Goal: Task Accomplishment & Management: Manage account settings

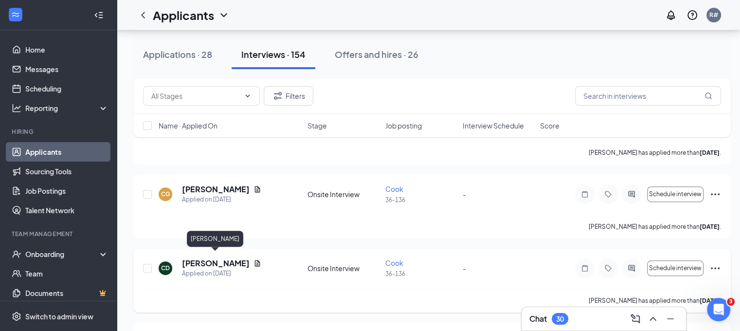
click at [222, 262] on h5 "[PERSON_NAME]" at bounding box center [216, 263] width 68 height 11
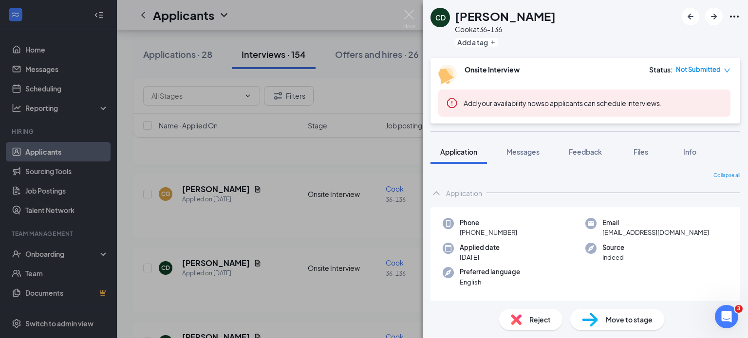
click at [305, 219] on div "CD Cheyenne [PERSON_NAME] at 36-136 Add a tag Onsite Interview Status : Not Sub…" at bounding box center [374, 169] width 748 height 338
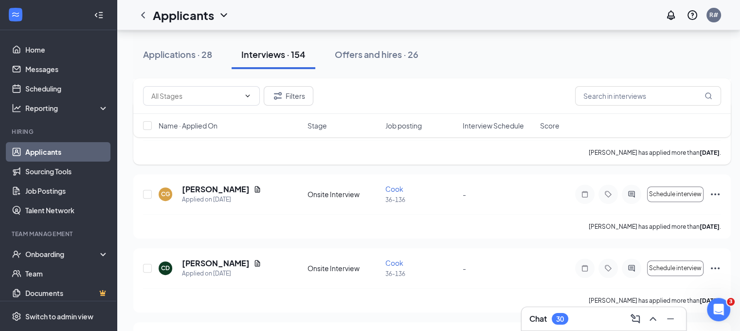
click at [277, 155] on div "[PERSON_NAME] has applied more than [DATE] ." at bounding box center [432, 152] width 578 height 24
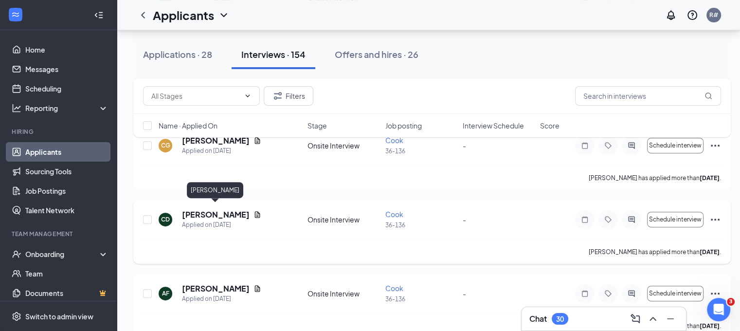
click at [243, 211] on h5 "[PERSON_NAME]" at bounding box center [216, 214] width 68 height 11
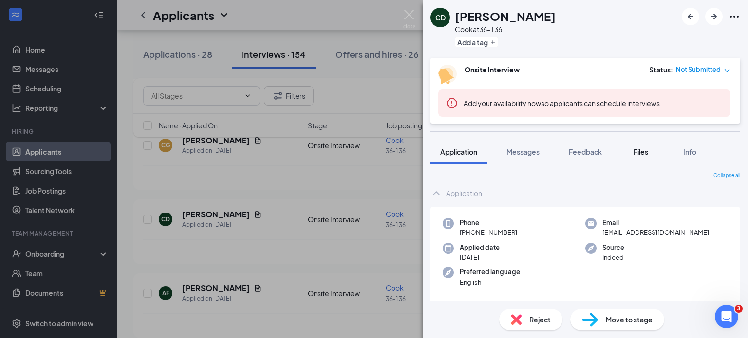
click at [645, 155] on span "Files" at bounding box center [640, 151] width 15 height 9
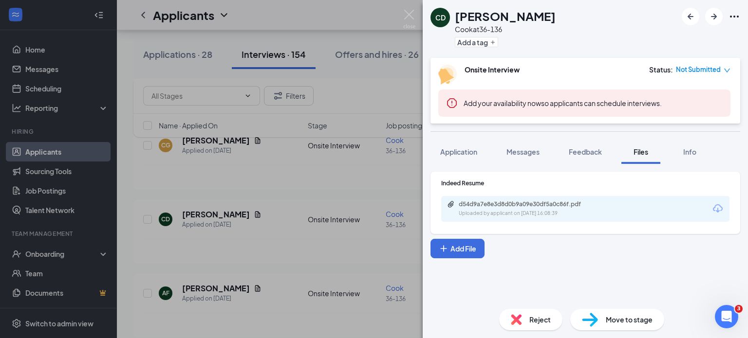
click at [500, 219] on div "d54d9a7e8e3d8d0b9a09e30df5a0c86f.pdf Uploaded by applicant on [DATE] 16:08:39" at bounding box center [585, 209] width 288 height 26
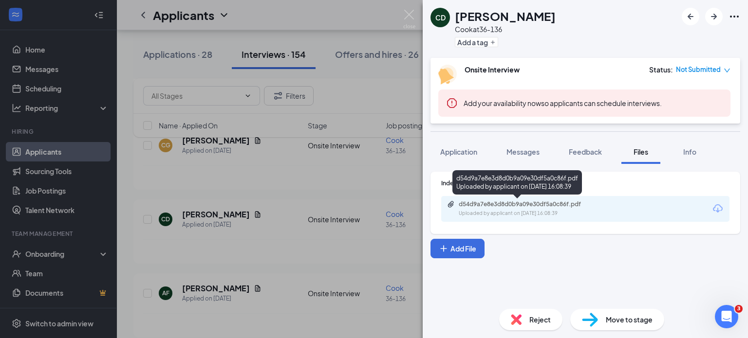
click at [502, 213] on div "Uploaded by applicant on [DATE] 16:08:39" at bounding box center [532, 214] width 146 height 8
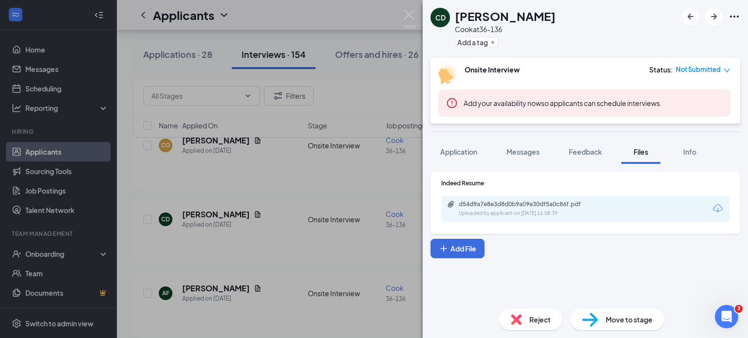
click at [246, 242] on div "CD Cheyenne [PERSON_NAME] at 36-136 Add a tag Onsite Interview Status : Not Sub…" at bounding box center [374, 169] width 748 height 338
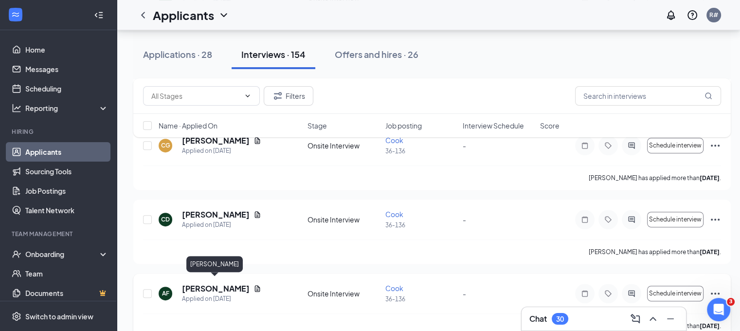
click at [221, 283] on h5 "[PERSON_NAME]" at bounding box center [216, 288] width 68 height 11
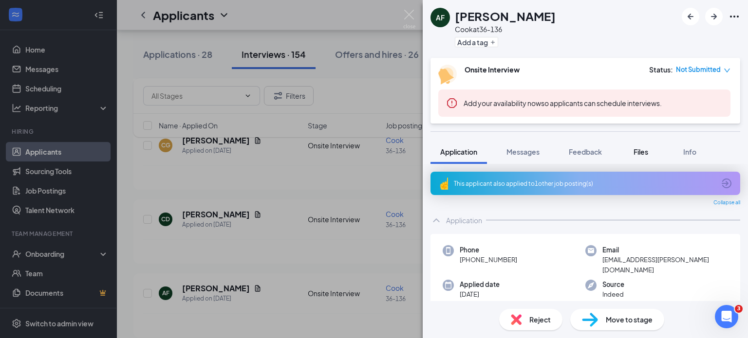
click at [646, 153] on span "Files" at bounding box center [640, 151] width 15 height 9
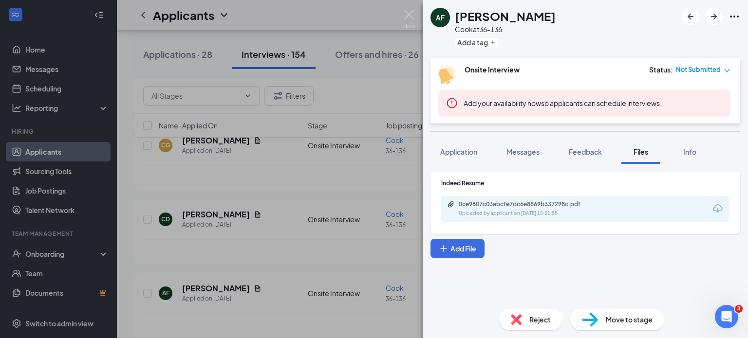
click at [624, 208] on div "0ce9807c03abcfe7dc6e8869b337298c.pdf Uploaded by applicant on [DATE] 15:51:55" at bounding box center [585, 209] width 288 height 26
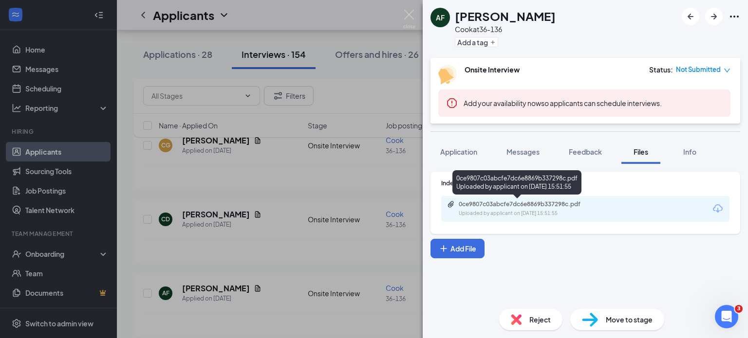
click at [562, 208] on div "0ce9807c03abcfe7dc6e8869b337298c.pdf" at bounding box center [527, 205] width 136 height 8
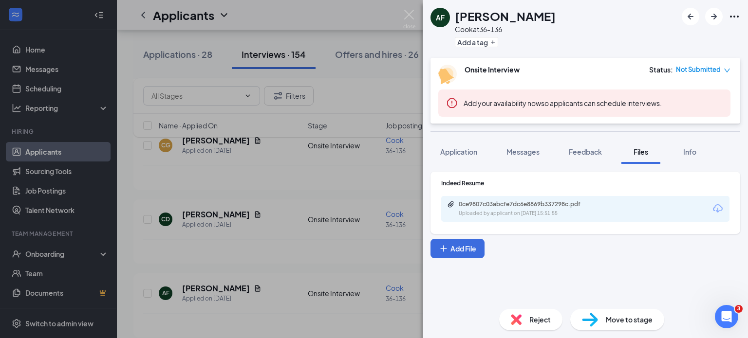
click at [288, 245] on div "AF [PERSON_NAME] at 36-136 Add a tag Onsite Interview Status : Not Submitted Ad…" at bounding box center [374, 169] width 748 height 338
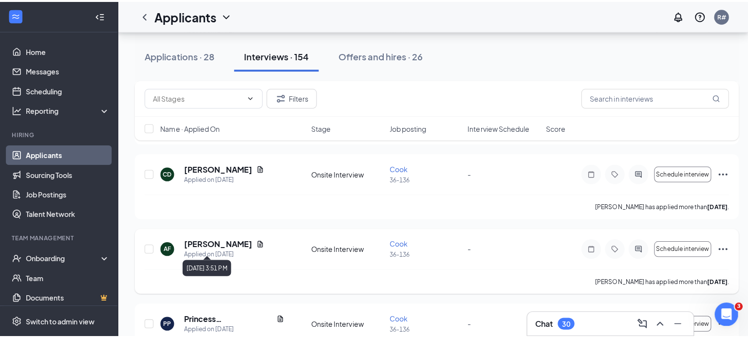
scroll to position [4148, 0]
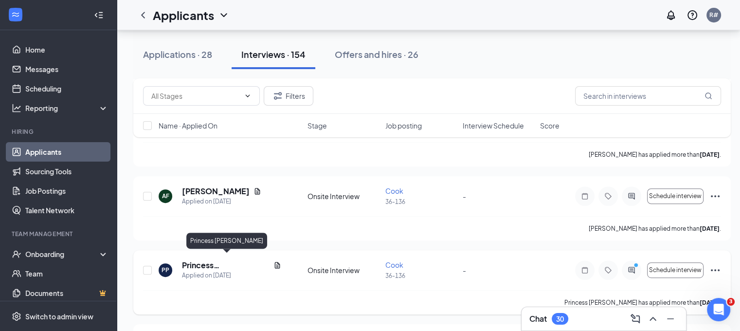
click at [227, 261] on h5 "Princess [PERSON_NAME]" at bounding box center [226, 265] width 88 height 11
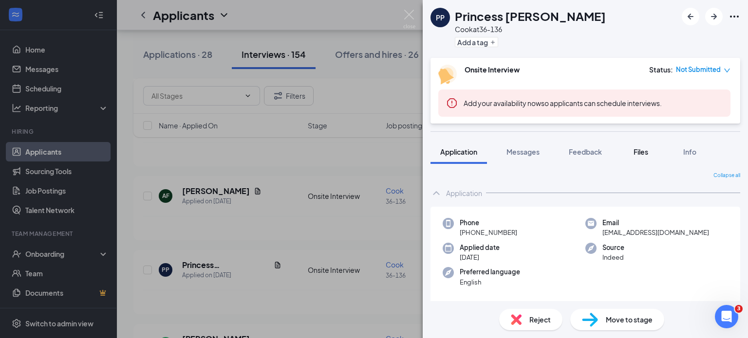
click at [641, 151] on span "Files" at bounding box center [640, 151] width 15 height 9
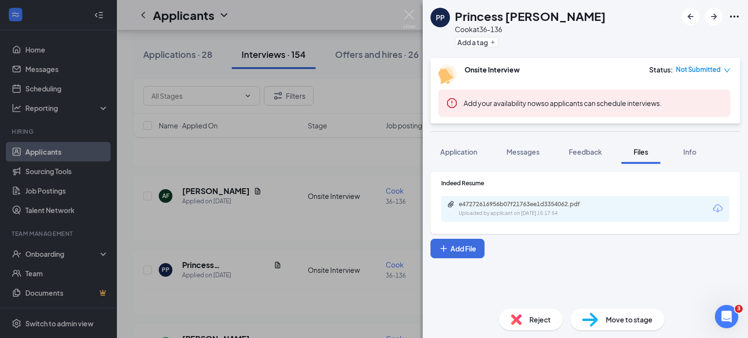
click at [580, 214] on div "Uploaded by applicant on [DATE] 15:17:54" at bounding box center [532, 214] width 146 height 8
click at [273, 266] on div "PP Princess [PERSON_NAME] [PERSON_NAME] at 36-136 Add a tag Onsite Interview St…" at bounding box center [374, 169] width 748 height 338
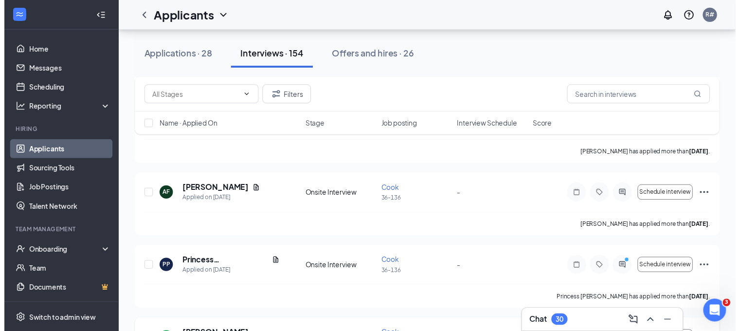
scroll to position [4245, 0]
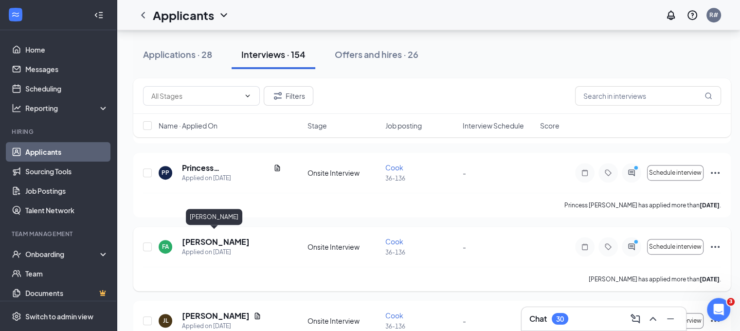
click at [218, 237] on h5 "[PERSON_NAME]" at bounding box center [216, 242] width 68 height 11
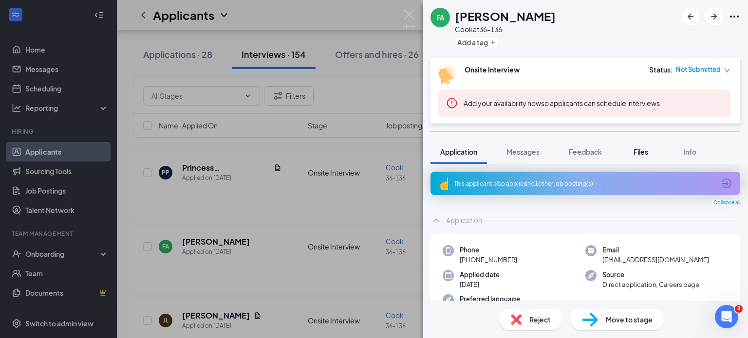
click at [643, 147] on span "Files" at bounding box center [640, 151] width 15 height 9
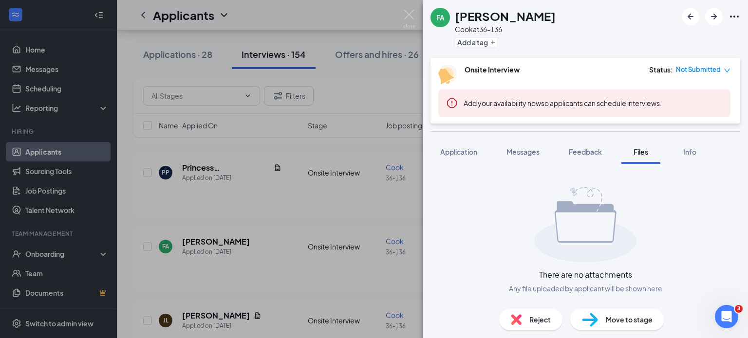
click at [313, 261] on div "FA [PERSON_NAME] at 36-136 Add a tag Onsite Interview Status : Not Submitted Ad…" at bounding box center [374, 169] width 748 height 338
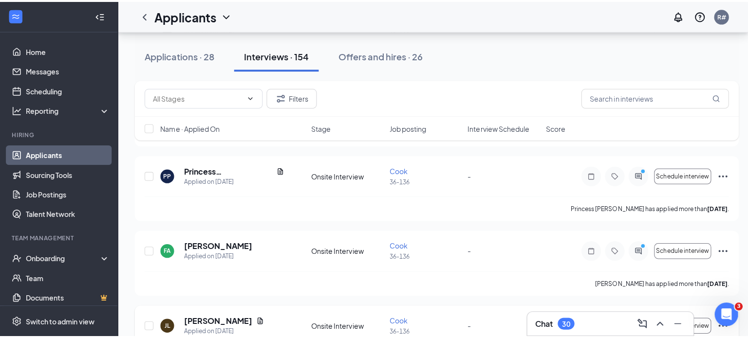
scroll to position [4342, 0]
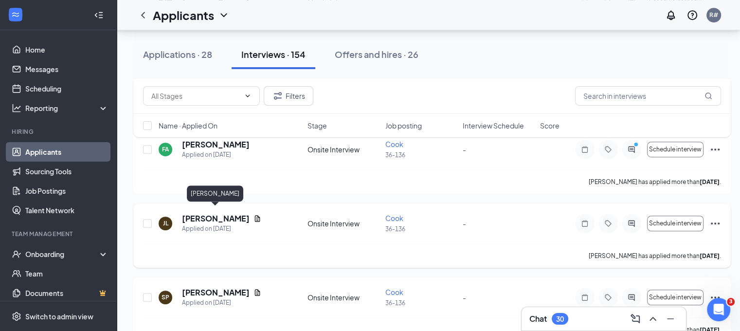
click at [215, 213] on h5 "[PERSON_NAME]" at bounding box center [216, 218] width 68 height 11
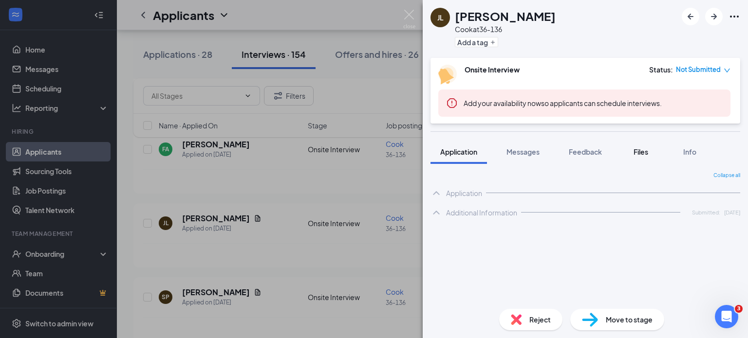
click at [644, 151] on span "Files" at bounding box center [640, 151] width 15 height 9
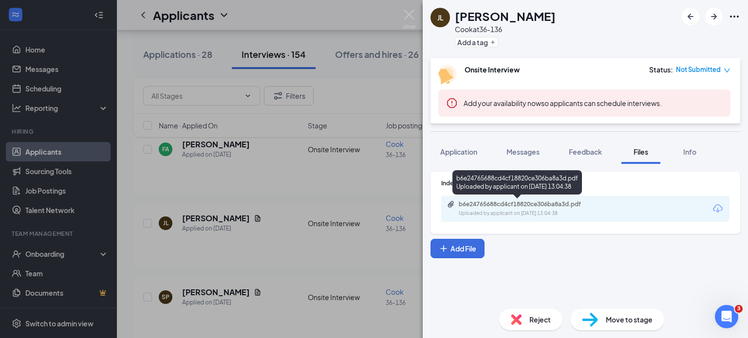
click at [575, 207] on div "b6e24765688cd4cf18820ce306ba8a3d.pdf" at bounding box center [527, 205] width 136 height 8
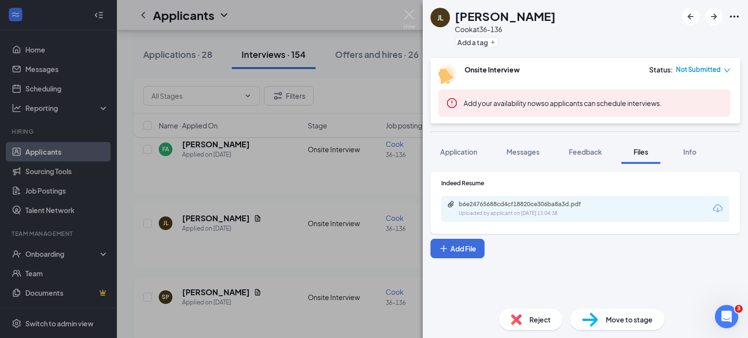
click at [256, 294] on div "[PERSON_NAME] [PERSON_NAME] at 36-136 Add a tag Onsite Interview Status : Not S…" at bounding box center [374, 169] width 748 height 338
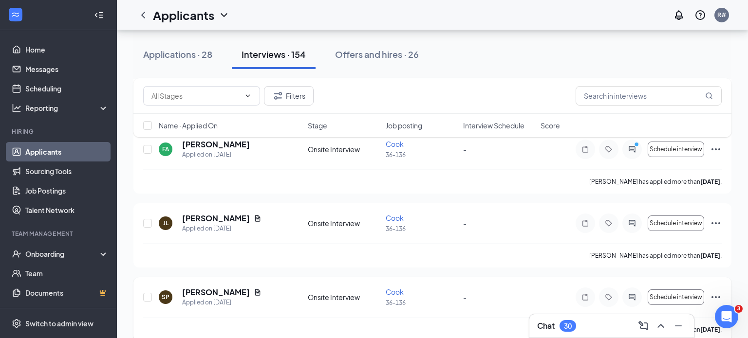
click at [224, 287] on h5 "[PERSON_NAME]" at bounding box center [216, 292] width 68 height 11
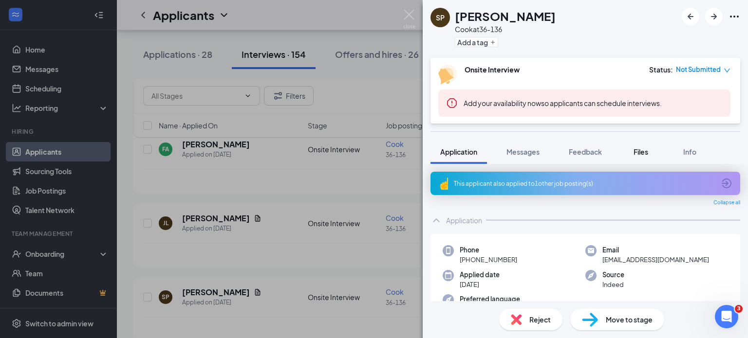
click at [646, 151] on span "Files" at bounding box center [640, 151] width 15 height 9
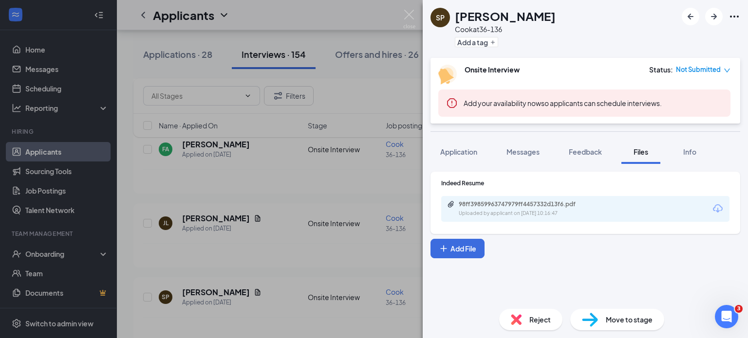
click at [507, 210] on div "Uploaded by applicant on [DATE] 10:16:47" at bounding box center [532, 214] width 146 height 8
click at [292, 233] on div "SP [PERSON_NAME] at 36-136 Add a tag Onsite Interview Status : Not Submitted Ad…" at bounding box center [374, 169] width 748 height 338
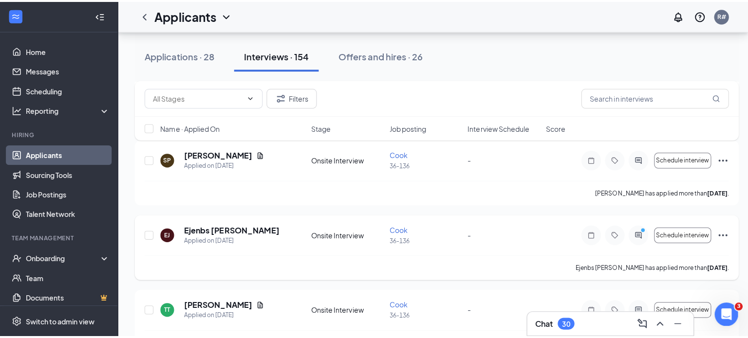
scroll to position [4488, 0]
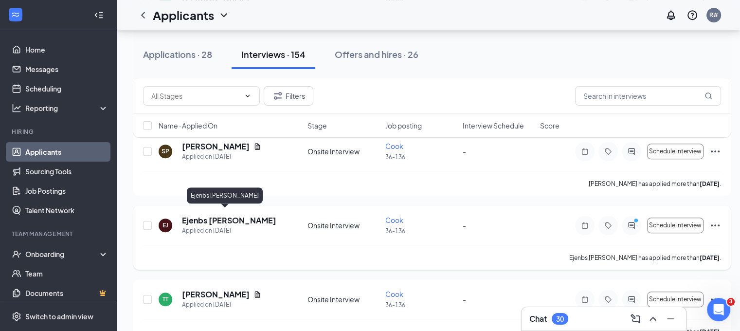
click at [235, 217] on h5 "Ejenbs [PERSON_NAME]" at bounding box center [229, 220] width 94 height 11
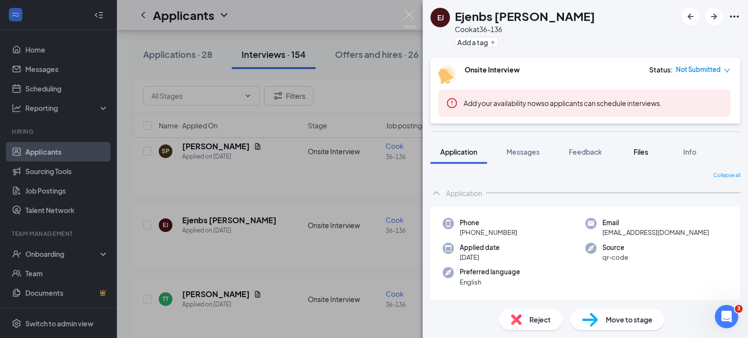
click at [640, 147] on button "Files" at bounding box center [640, 152] width 39 height 24
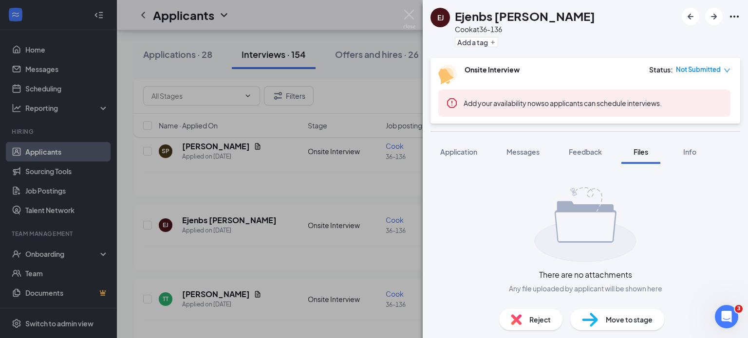
click at [288, 236] on div "EJ Ejenbs [PERSON_NAME] at 36-136 Add a tag Onsite Interview Status : Not Submi…" at bounding box center [374, 169] width 748 height 338
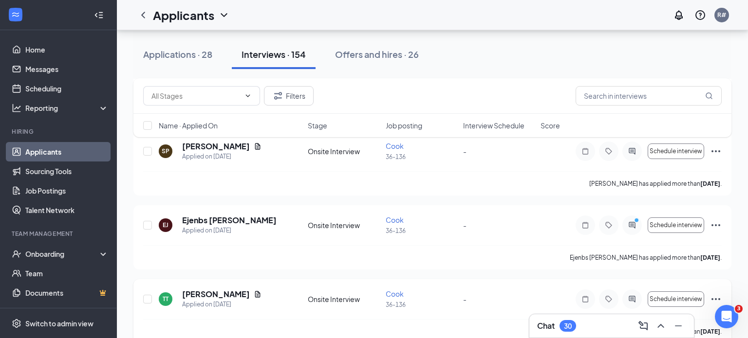
scroll to position [4537, 0]
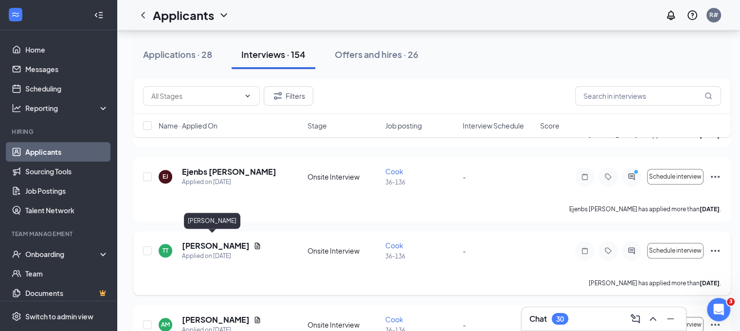
click at [209, 240] on h5 "[PERSON_NAME]" at bounding box center [216, 245] width 68 height 11
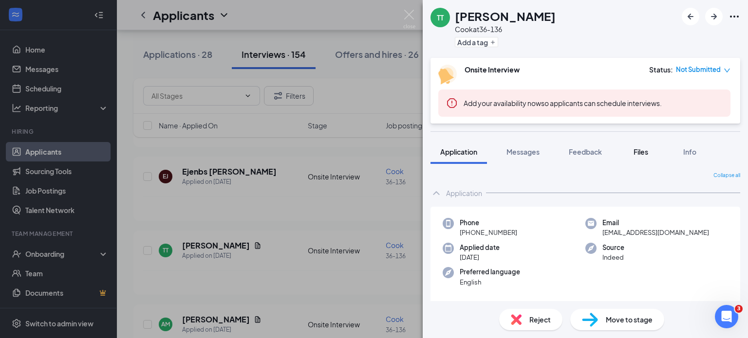
click at [645, 150] on span "Files" at bounding box center [640, 151] width 15 height 9
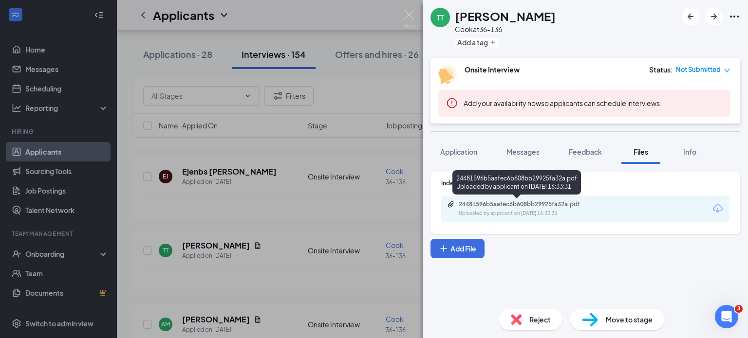
click at [571, 203] on div "24481596b5aafec6b608bb29925fa32a.pdf" at bounding box center [527, 205] width 136 height 8
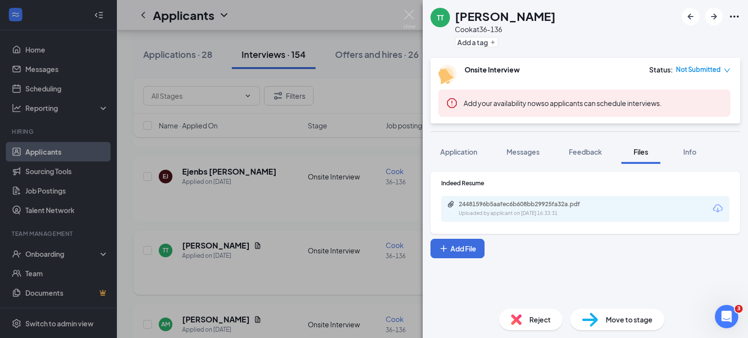
click at [259, 251] on div "TT [PERSON_NAME] at 36-136 Add a tag Onsite Interview Status : Not Submitted Ad…" at bounding box center [374, 169] width 748 height 338
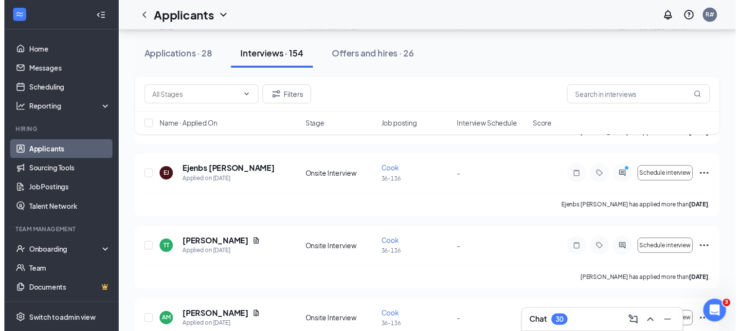
scroll to position [4634, 0]
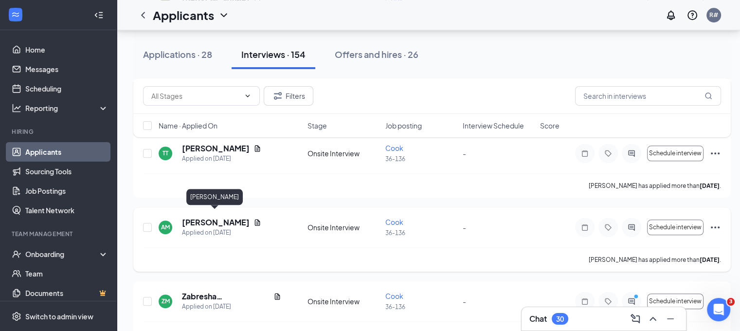
click at [212, 217] on h5 "[PERSON_NAME]" at bounding box center [216, 222] width 68 height 11
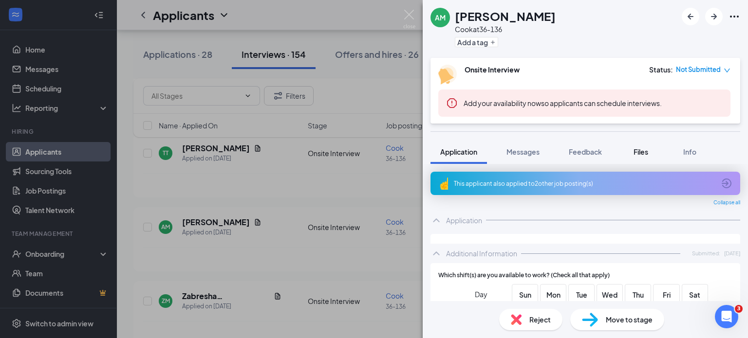
click at [641, 150] on span "Files" at bounding box center [640, 151] width 15 height 9
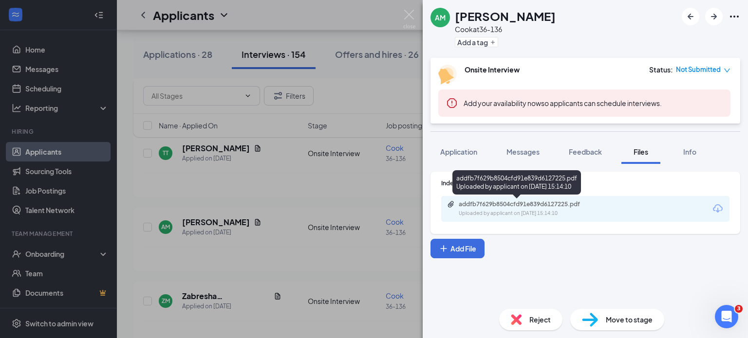
click at [569, 214] on div "Uploaded by applicant on [DATE] 15:14:10" at bounding box center [532, 214] width 146 height 8
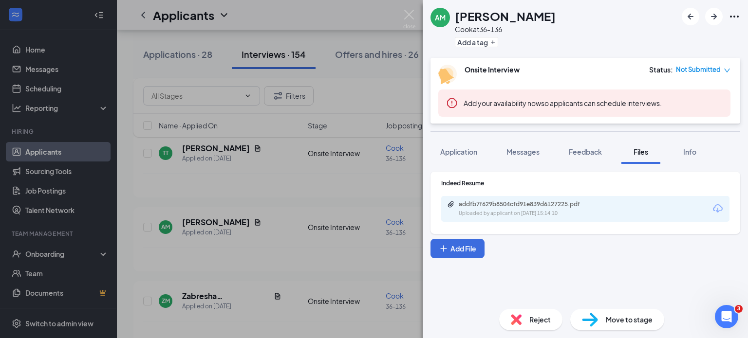
click at [274, 249] on div "AM [PERSON_NAME] at 36-136 Add a tag Onsite Interview Status : Not Submitted Ad…" at bounding box center [374, 169] width 748 height 338
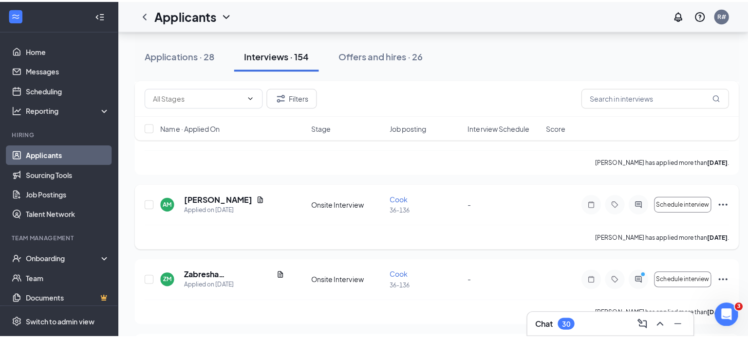
scroll to position [4683, 0]
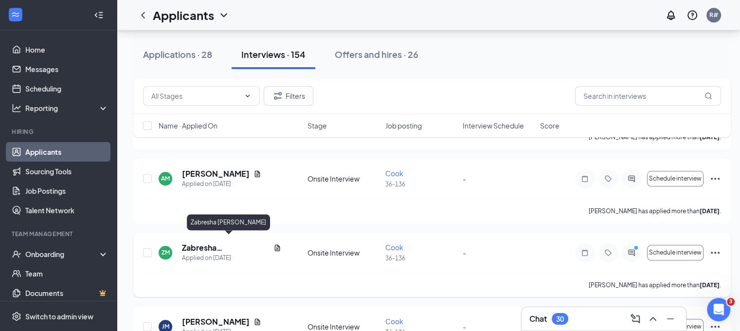
click at [235, 243] on h5 "Zabresha [PERSON_NAME]" at bounding box center [226, 247] width 88 height 11
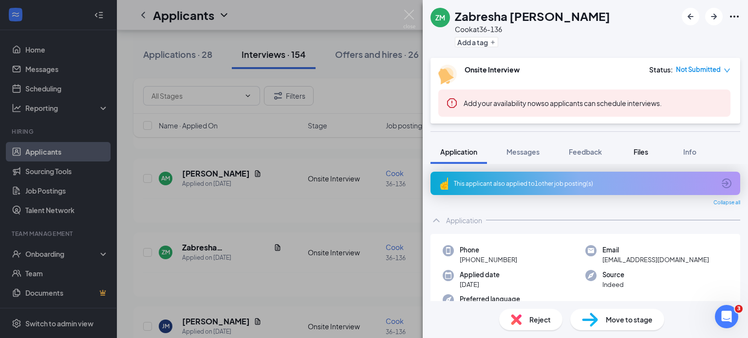
click at [644, 153] on span "Files" at bounding box center [640, 151] width 15 height 9
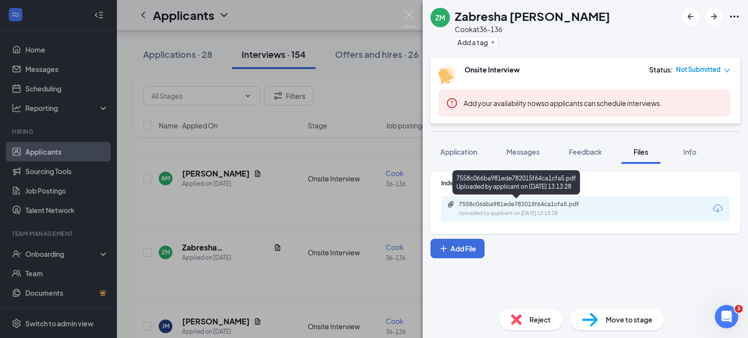
click at [561, 204] on div "7558c066ba981ede782015f64ca1cfa5.pdf" at bounding box center [527, 205] width 136 height 8
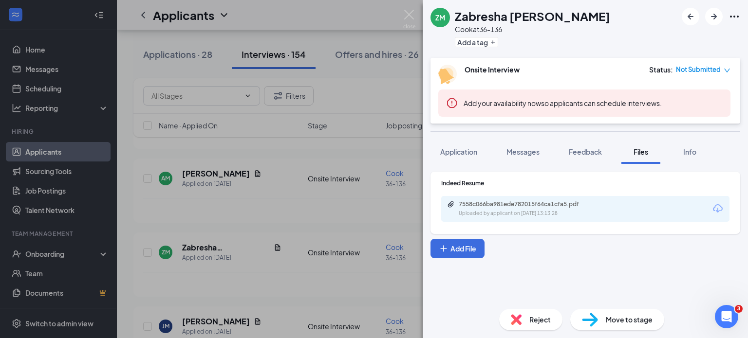
click at [266, 255] on div "ZM [PERSON_NAME] at 36-136 Add a tag Onsite Interview Status : Not Submitted Ad…" at bounding box center [374, 169] width 748 height 338
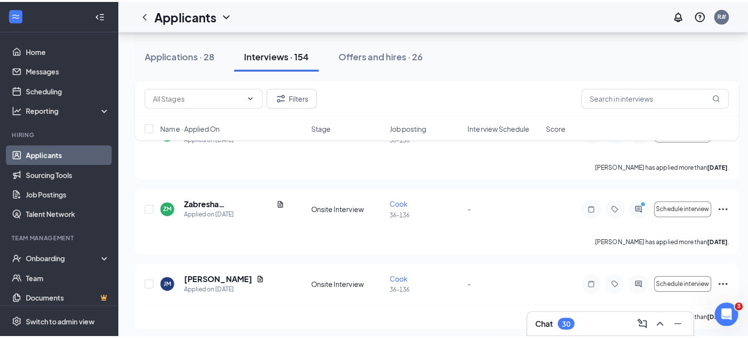
scroll to position [4732, 0]
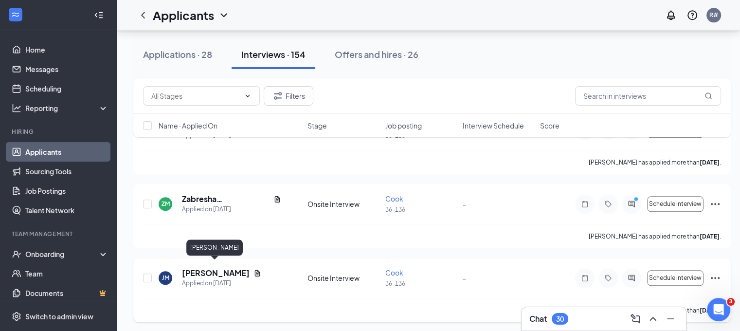
click at [223, 268] on h5 "[PERSON_NAME]" at bounding box center [216, 273] width 68 height 11
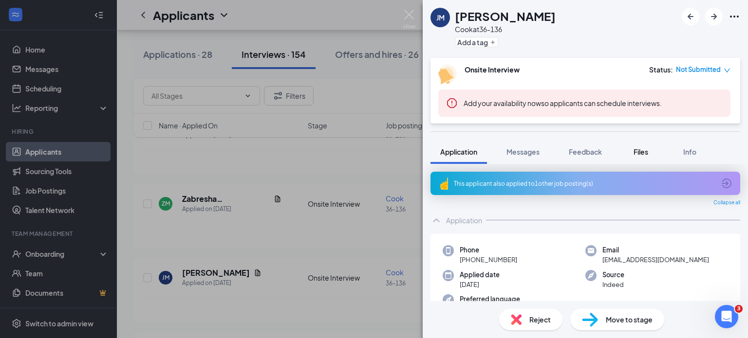
click at [633, 151] on div "Files" at bounding box center [640, 152] width 19 height 10
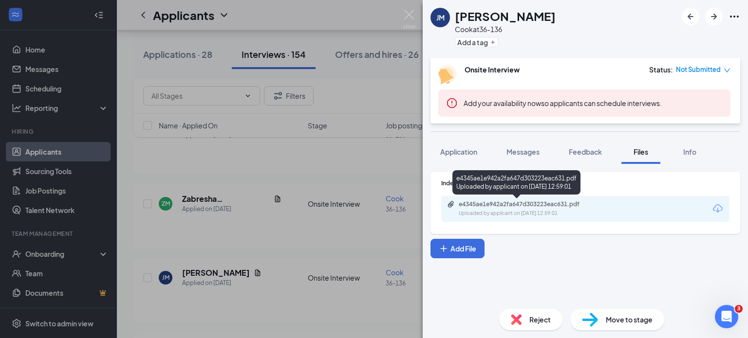
click at [570, 206] on div "e4345ae1e942a2fa647d303223eac631.pdf" at bounding box center [527, 205] width 136 height 8
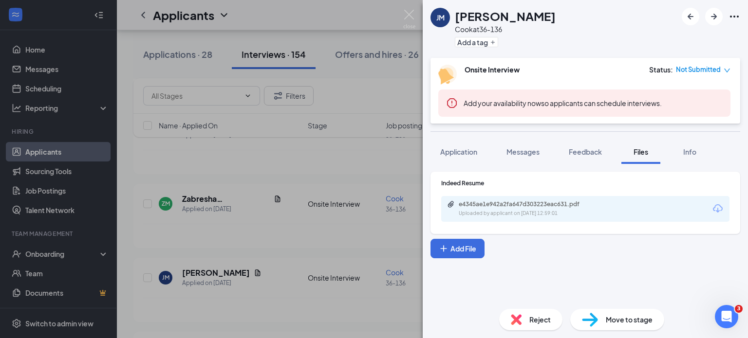
click at [265, 283] on div "[PERSON_NAME] [PERSON_NAME] at 36-136 Add a tag Onsite Interview Status : Not S…" at bounding box center [374, 169] width 748 height 338
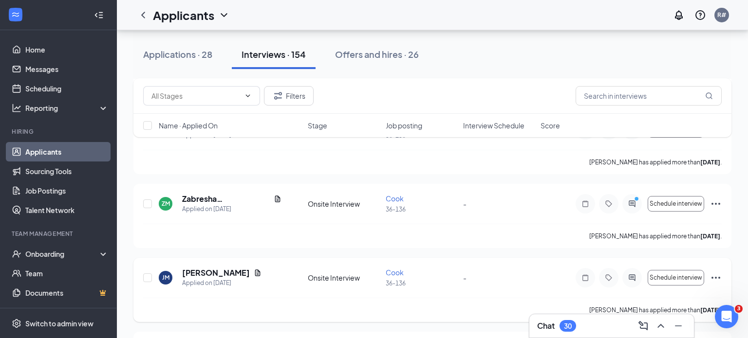
scroll to position [4829, 0]
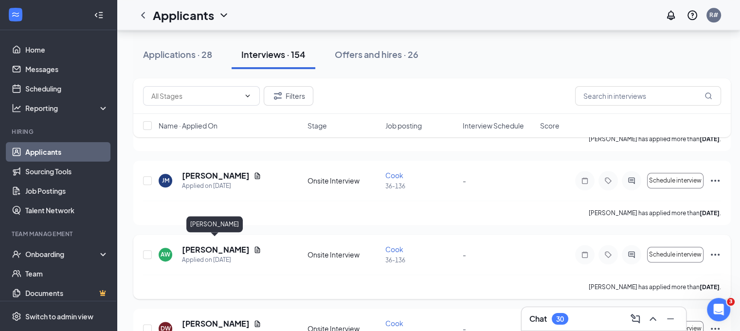
click at [228, 244] on h5 "[PERSON_NAME]" at bounding box center [216, 249] width 68 height 11
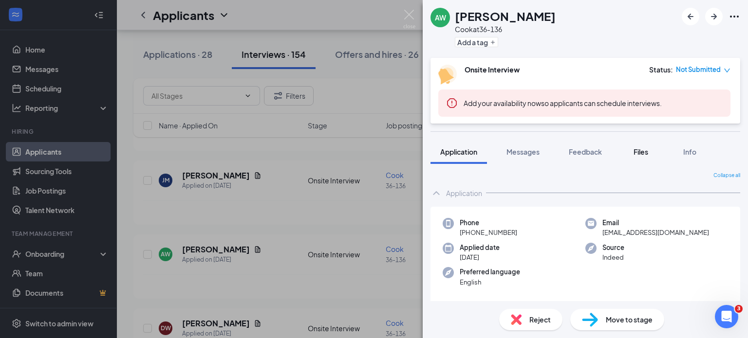
click at [640, 151] on span "Files" at bounding box center [640, 151] width 15 height 9
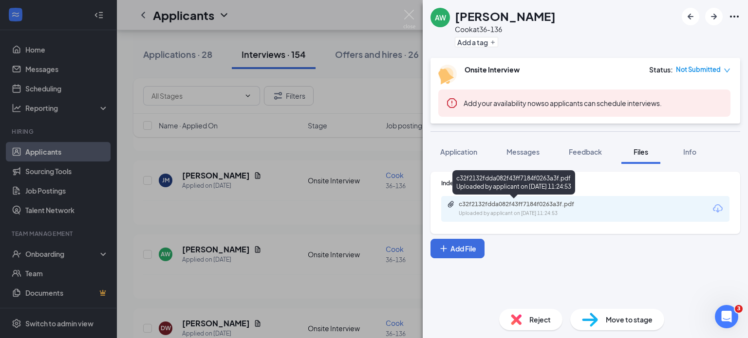
click at [571, 203] on div "c32f2132fdda082f43ff7184f0263a3f.pdf" at bounding box center [527, 205] width 136 height 8
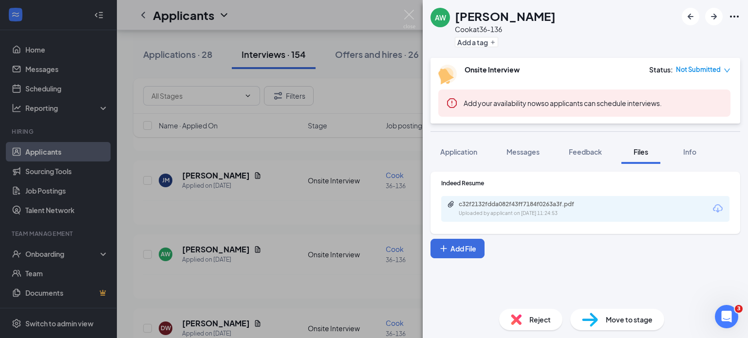
drag, startPoint x: 275, startPoint y: 230, endPoint x: 275, endPoint y: 224, distance: 6.3
click at [275, 230] on div "AW [PERSON_NAME] at 36-136 Add a tag Onsite Interview Status : Not Submitted Ad…" at bounding box center [374, 169] width 748 height 338
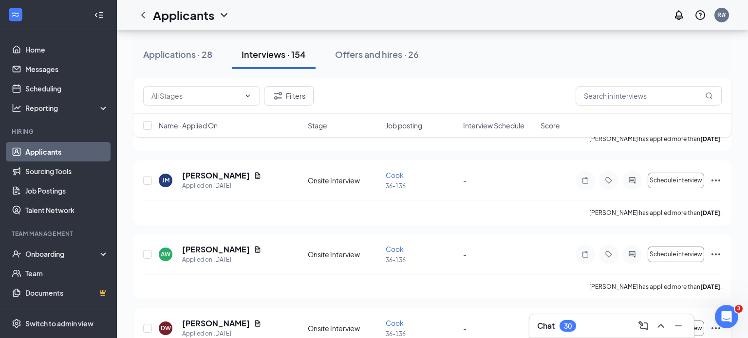
scroll to position [4926, 0]
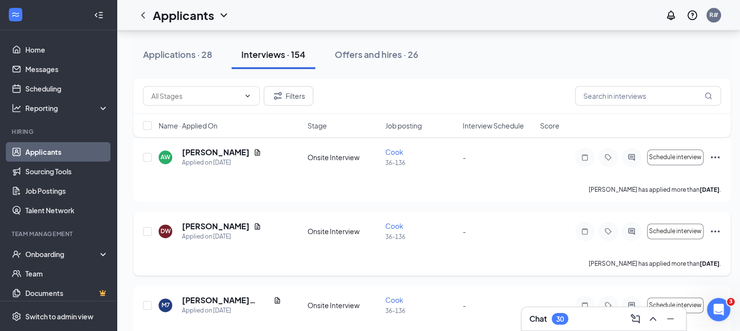
click at [210, 221] on h5 "[PERSON_NAME]" at bounding box center [216, 226] width 68 height 11
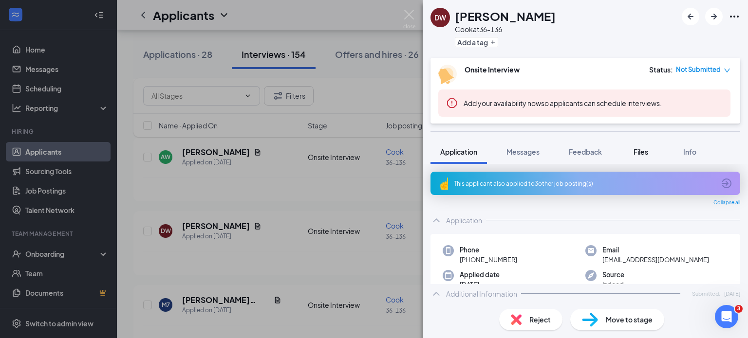
click at [644, 152] on span "Files" at bounding box center [640, 151] width 15 height 9
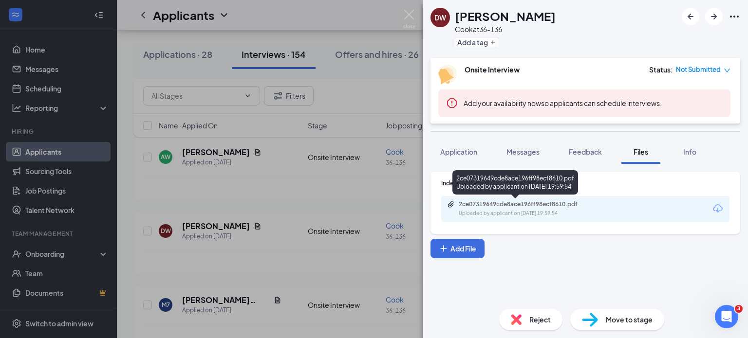
click at [570, 214] on div "Uploaded by applicant on [DATE] 19:59:54" at bounding box center [532, 214] width 146 height 8
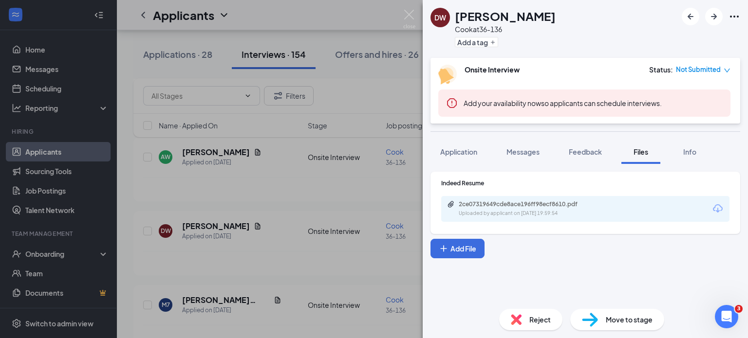
click at [282, 228] on div "DW [PERSON_NAME] at 36-136 Add a tag Onsite Interview Status : Not Submitted Ad…" at bounding box center [374, 169] width 748 height 338
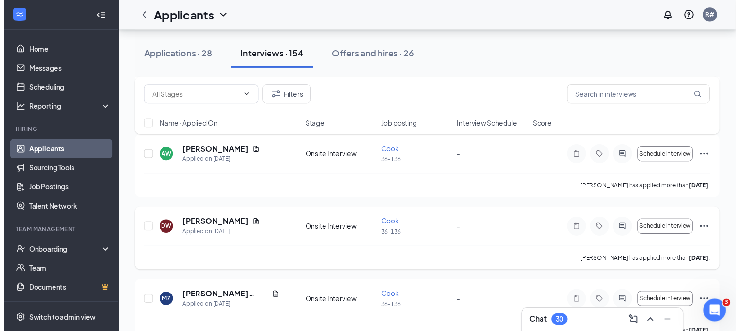
scroll to position [5024, 0]
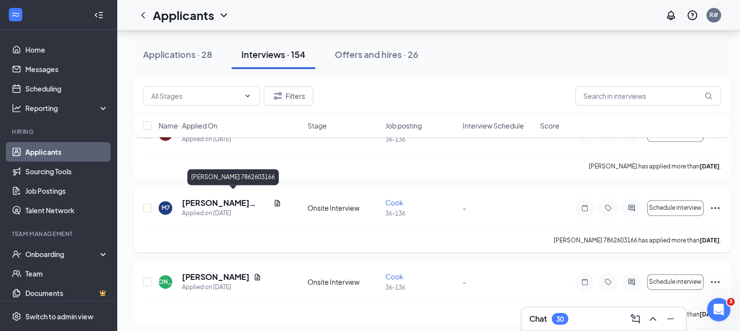
click at [229, 198] on h5 "[PERSON_NAME] 7862603166" at bounding box center [226, 203] width 88 height 11
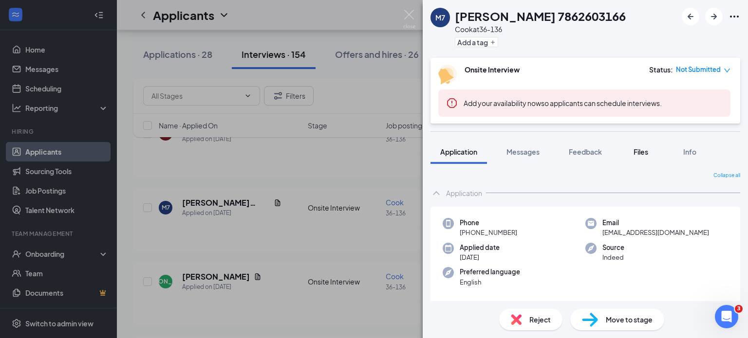
click at [635, 152] on div "Files" at bounding box center [640, 152] width 19 height 10
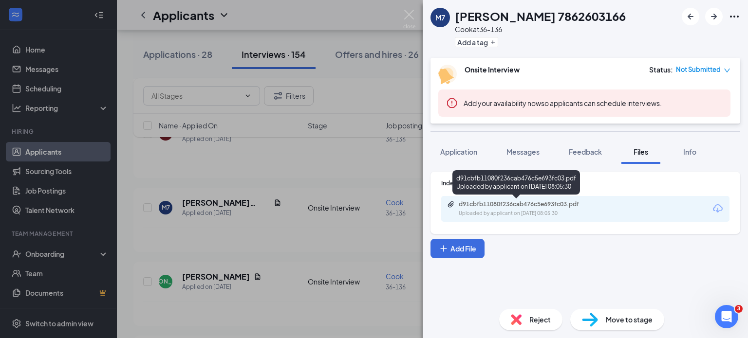
click at [526, 211] on div "Uploaded by applicant on [DATE] 08:05:30" at bounding box center [532, 214] width 146 height 8
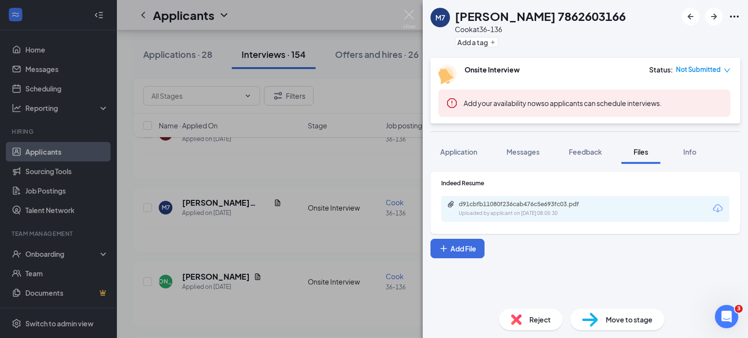
click at [289, 231] on div "M7 [PERSON_NAME] 7862603166 Cook at 36-136 Add a tag Onsite Interview Status : …" at bounding box center [374, 169] width 748 height 338
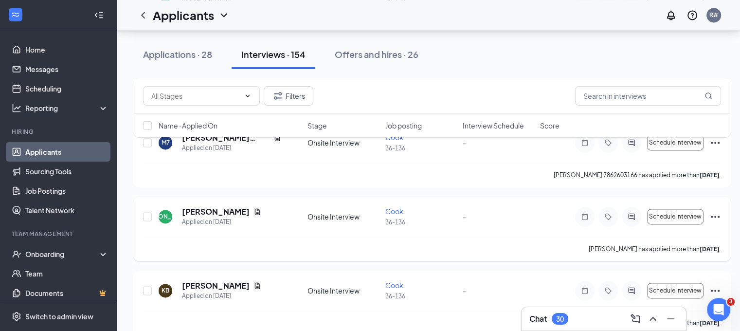
scroll to position [5097, 0]
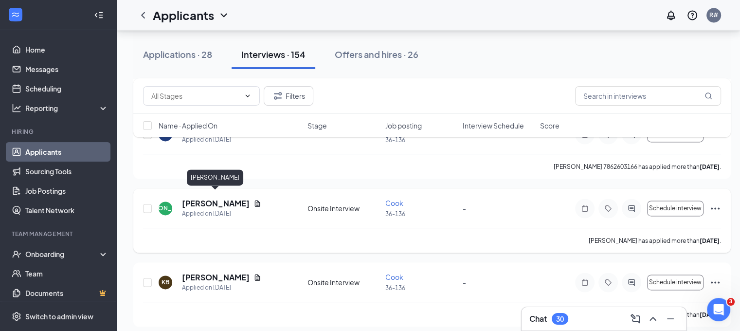
click at [231, 198] on h5 "[PERSON_NAME]" at bounding box center [216, 203] width 68 height 11
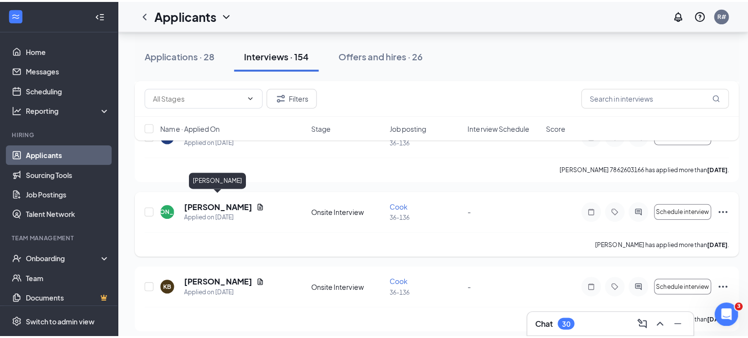
scroll to position [5090, 0]
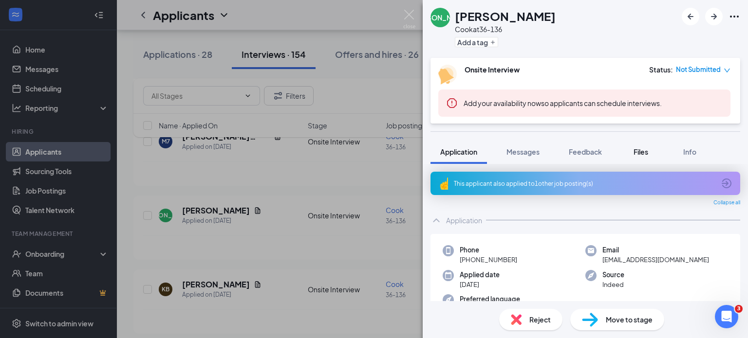
click at [640, 153] on span "Files" at bounding box center [640, 151] width 15 height 9
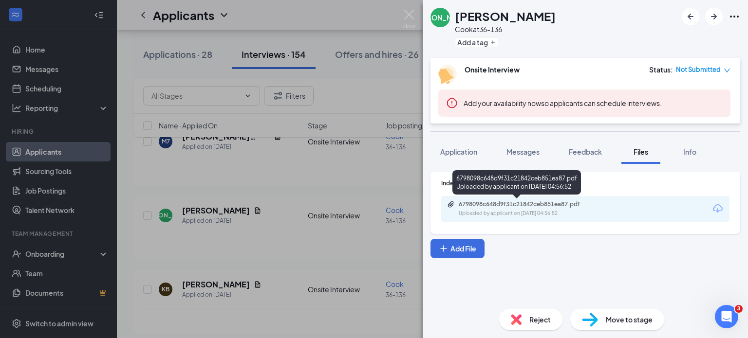
click at [542, 205] on div "6798098c648d9f31c21842ceb851ea87.pdf" at bounding box center [527, 205] width 136 height 8
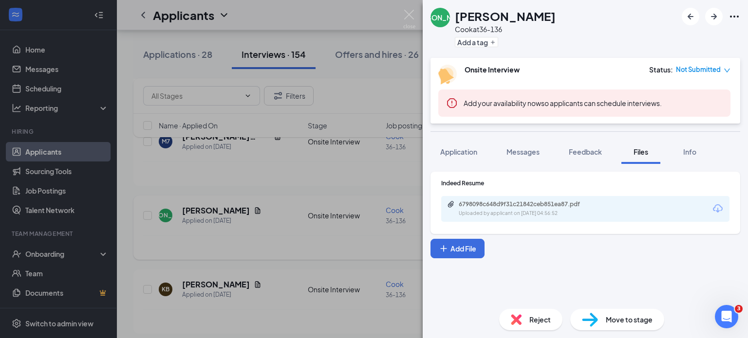
drag, startPoint x: 273, startPoint y: 212, endPoint x: 262, endPoint y: 237, distance: 27.5
click at [274, 212] on div "[PERSON_NAME] [PERSON_NAME] at 36-136 Add a tag Onsite Interview Status : Not S…" at bounding box center [374, 169] width 748 height 338
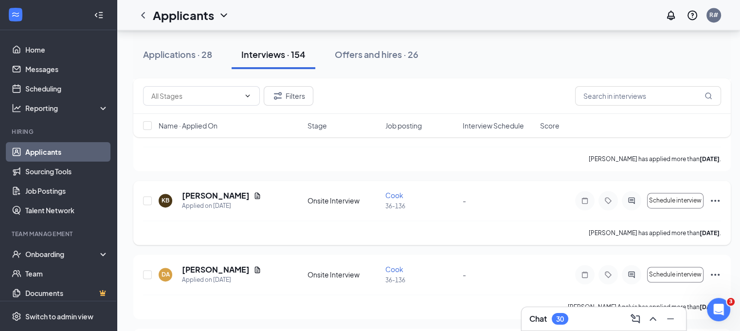
scroll to position [5187, 0]
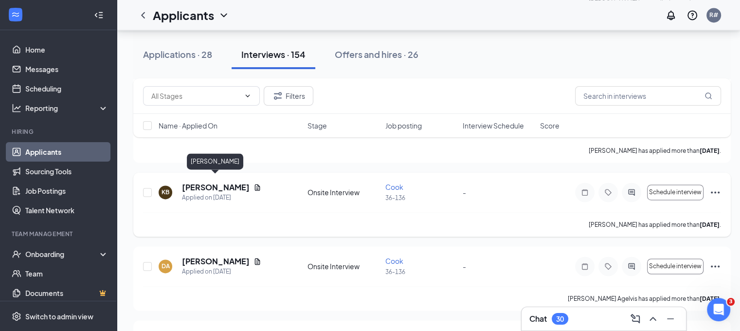
drag, startPoint x: 241, startPoint y: 179, endPoint x: 262, endPoint y: 170, distance: 22.2
click at [241, 182] on h5 "[PERSON_NAME]" at bounding box center [216, 187] width 68 height 11
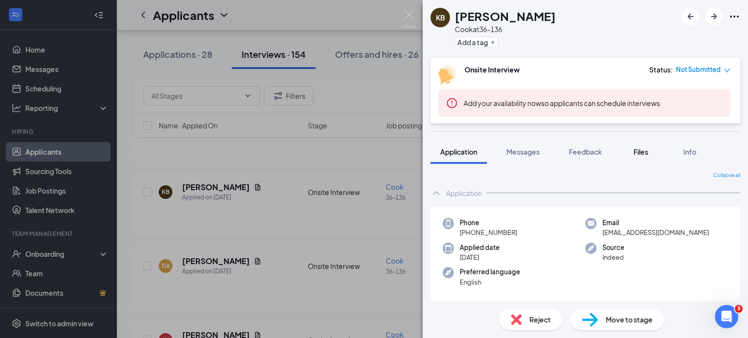
click at [644, 149] on span "Files" at bounding box center [640, 151] width 15 height 9
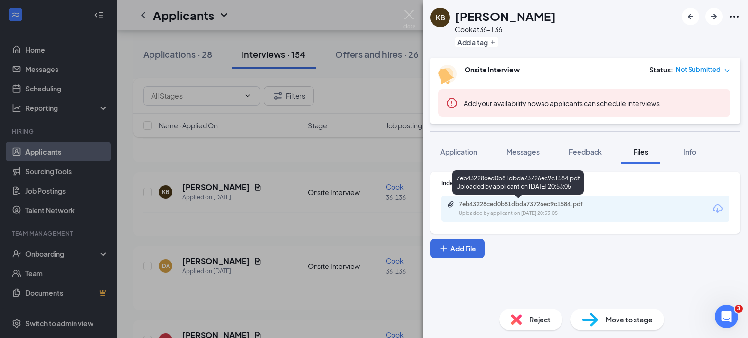
click at [505, 210] on div "Uploaded by applicant on [DATE] 20:53:05" at bounding box center [532, 214] width 146 height 8
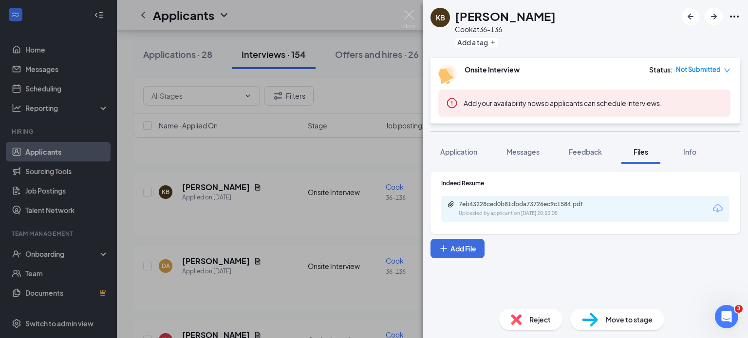
click at [340, 196] on div "KB [PERSON_NAME] at 36-136 Add a tag Onsite Interview Status : Not Submitted Ad…" at bounding box center [374, 169] width 748 height 338
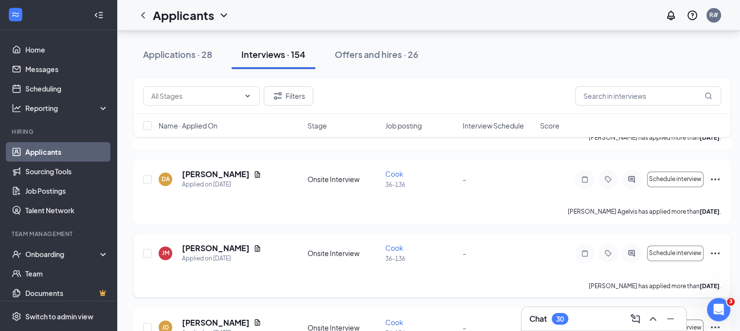
scroll to position [5285, 0]
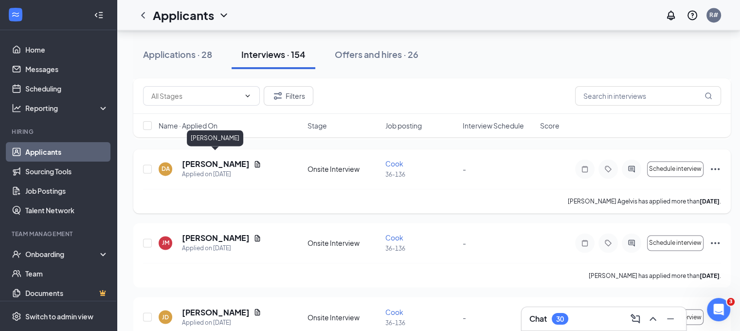
click at [225, 159] on h5 "[PERSON_NAME]" at bounding box center [216, 164] width 68 height 11
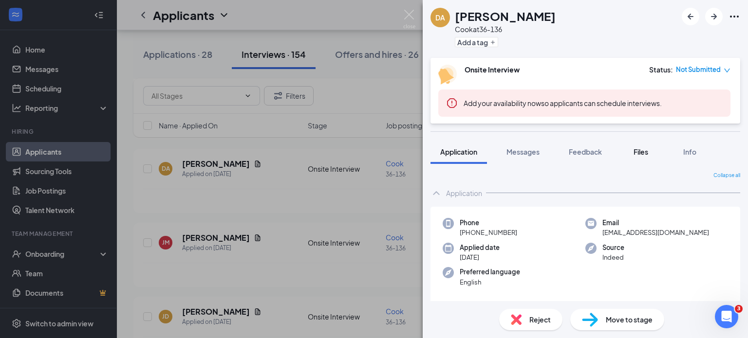
click at [646, 149] on span "Files" at bounding box center [640, 151] width 15 height 9
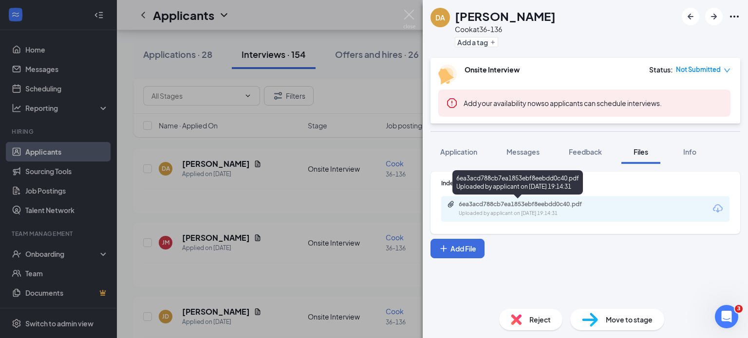
click at [572, 212] on div "Uploaded by applicant on [DATE] 19:14:31" at bounding box center [532, 214] width 146 height 8
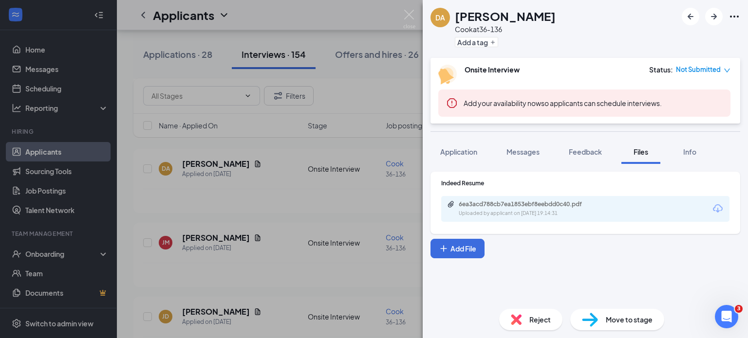
click at [255, 254] on div "[PERSON_NAME] Agelvis Cook at 36-136 Add a tag Onsite Interview Status : Not Su…" at bounding box center [374, 169] width 748 height 338
click at [225, 228] on div "[PERSON_NAME] Agelvis Cook at 36-136 Add a tag Onsite Interview Status : Not Su…" at bounding box center [374, 169] width 748 height 338
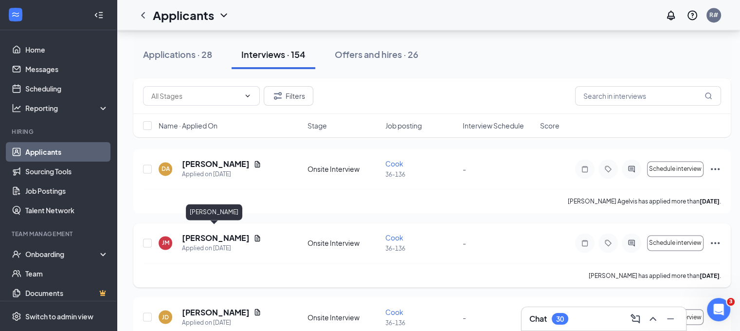
click at [226, 233] on h5 "[PERSON_NAME]" at bounding box center [216, 238] width 68 height 11
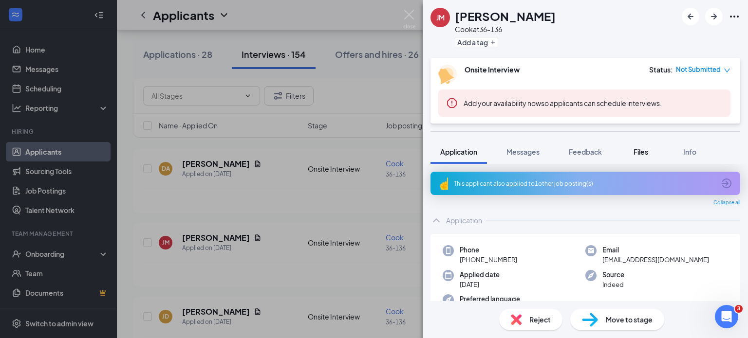
click at [641, 151] on span "Files" at bounding box center [640, 151] width 15 height 9
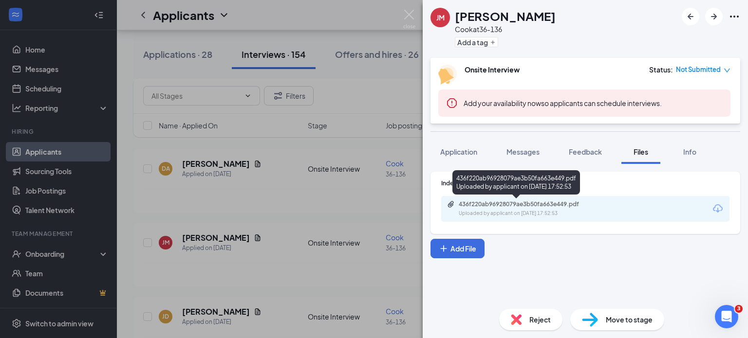
click at [570, 202] on div "436f220ab96928079ae3b50fa663e449.pdf" at bounding box center [527, 205] width 136 height 8
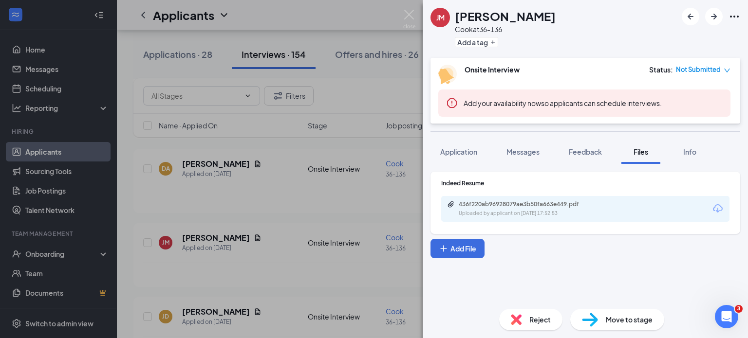
click at [293, 250] on div "[PERSON_NAME] [PERSON_NAME] [PERSON_NAME] at 36-136 Add a tag Onsite Interview …" at bounding box center [374, 169] width 748 height 338
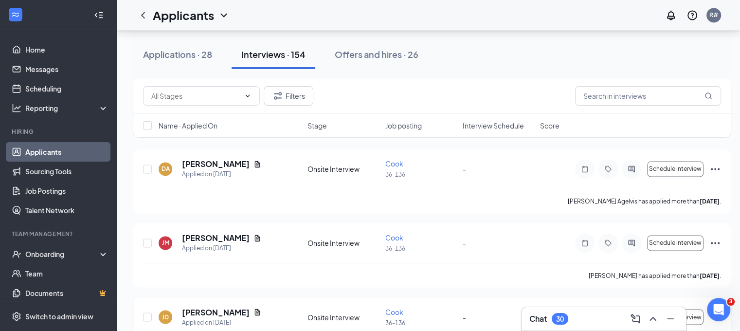
scroll to position [5382, 0]
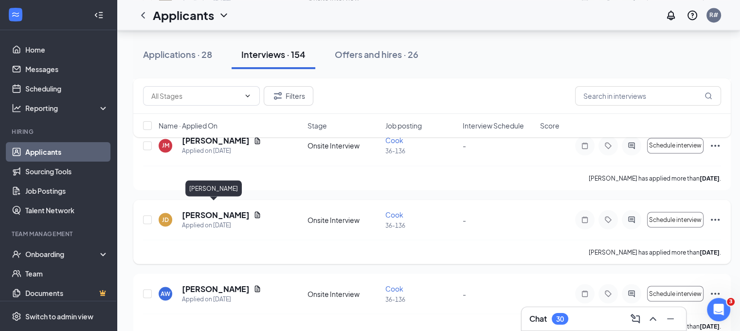
click at [222, 209] on h5 "[PERSON_NAME]" at bounding box center [216, 214] width 68 height 11
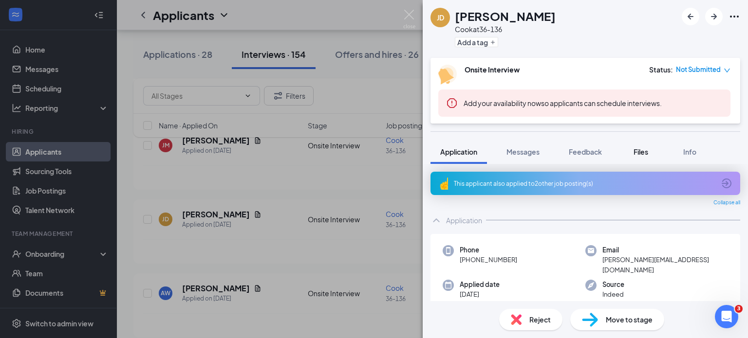
click at [646, 151] on span "Files" at bounding box center [640, 151] width 15 height 9
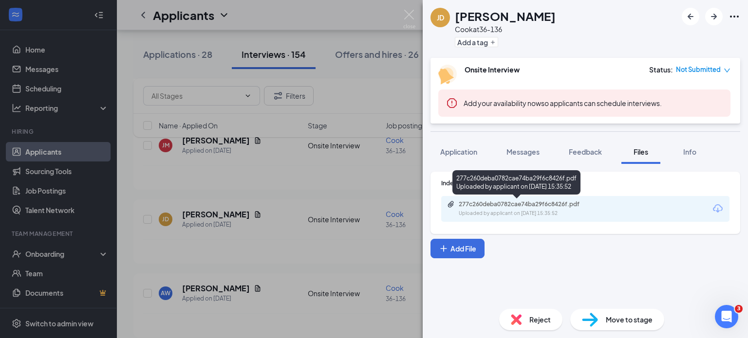
drag, startPoint x: 570, startPoint y: 217, endPoint x: 562, endPoint y: 212, distance: 9.4
click at [562, 212] on div "Uploaded by applicant on [DATE] 15:35:52" at bounding box center [532, 214] width 146 height 8
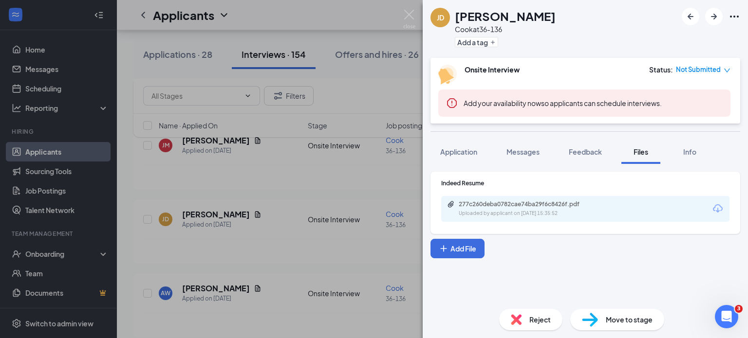
click at [208, 280] on div "[PERSON_NAME] [PERSON_NAME] at 36-136 Add a tag Onsite Interview Status : Not S…" at bounding box center [374, 169] width 748 height 338
click at [212, 282] on div "[PERSON_NAME] [PERSON_NAME] at 36-136 Add a tag Onsite Interview Status : Not S…" at bounding box center [374, 169] width 748 height 338
click at [212, 283] on h5 "[PERSON_NAME]" at bounding box center [216, 288] width 68 height 11
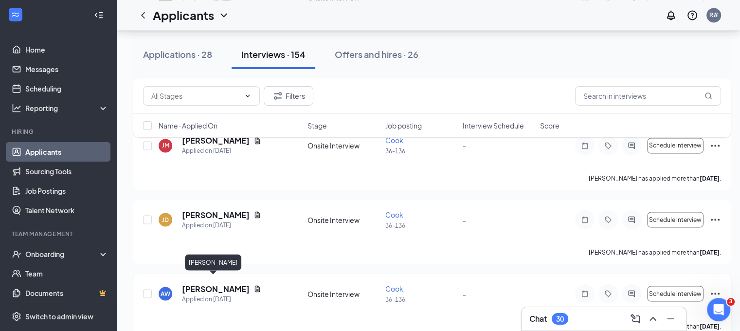
click at [212, 283] on h5 "[PERSON_NAME]" at bounding box center [216, 288] width 68 height 11
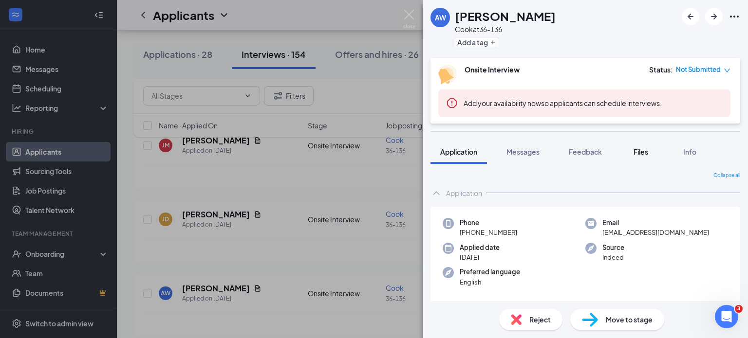
click at [647, 153] on span "Files" at bounding box center [640, 151] width 15 height 9
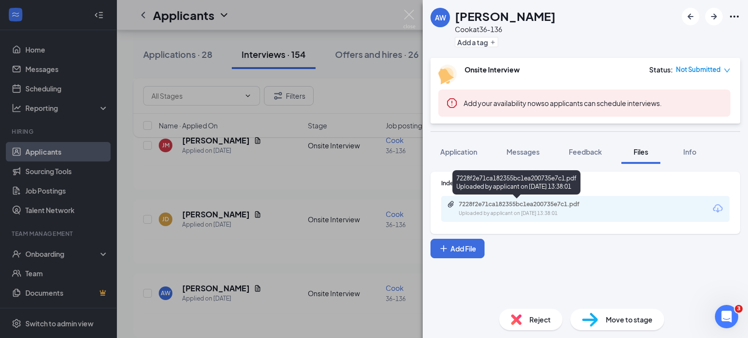
click at [558, 210] on div "Uploaded by applicant on [DATE] 13:38:01" at bounding box center [532, 214] width 146 height 8
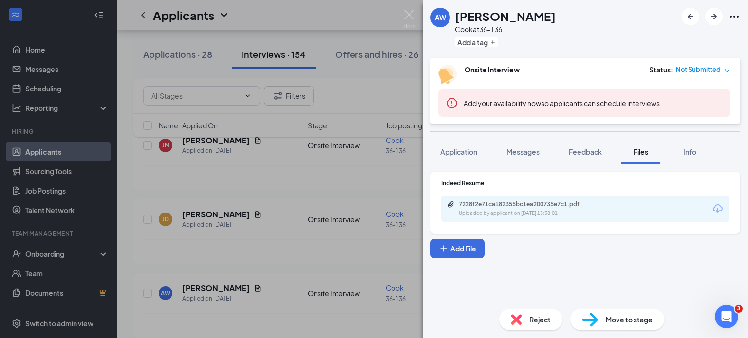
click at [276, 227] on div "[PERSON_NAME] [PERSON_NAME] at 36-136 Add a tag Onsite Interview Status : Not S…" at bounding box center [374, 169] width 748 height 338
